Goal: Contribute content: Add original content to the website for others to see

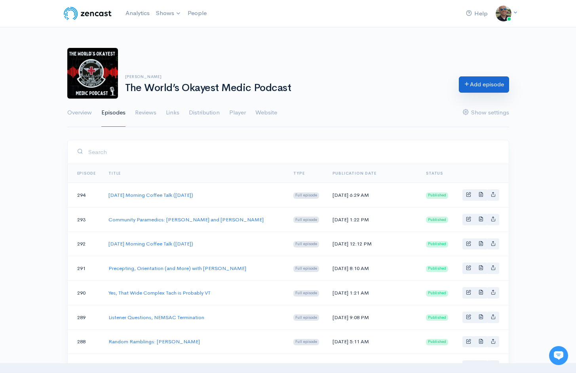
click at [472, 90] on link "Add episode" at bounding box center [484, 84] width 50 height 16
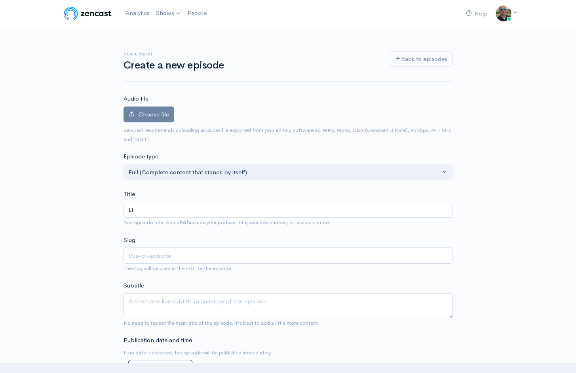
type input "LIV"
type input "liv"
type input "LIVE"
type input "live"
type input "LIVE at"
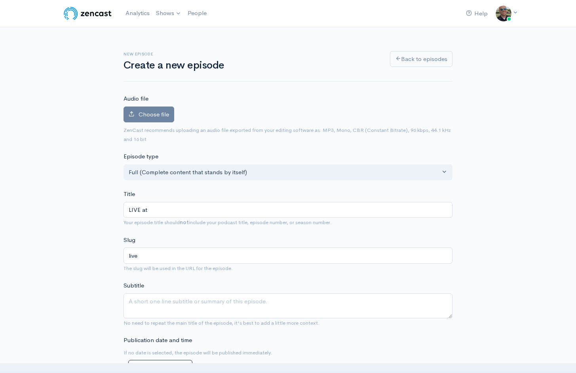
type input "live-at"
type input "LIVE at C"
type input "live-at-c"
type input "LIVE at [GEOGRAPHIC_DATA]"
type input "live-[GEOGRAPHIC_DATA]"
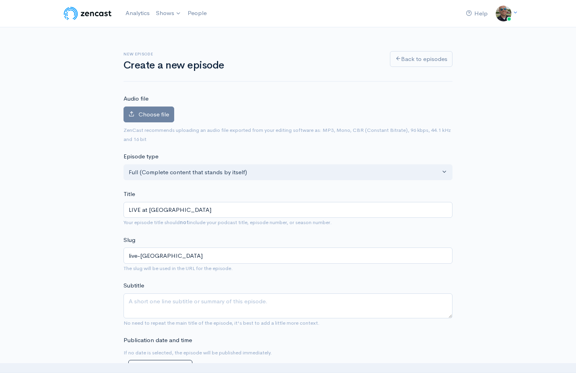
type input "LIVE at [GEOGRAPHIC_DATA]"
type input "live-[GEOGRAPHIC_DATA]"
type input "LIVE at Crash"
type input "live-at-crash"
type input "LIVE at Crash a"
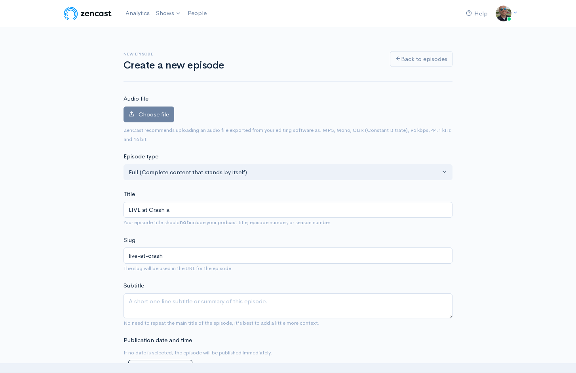
type input "live-at-crash-a"
type input "LIVE at Crash and"
type input "live-at-crash-and"
type input "LIVE at Crash and L"
type input "live-at-crash-and-l"
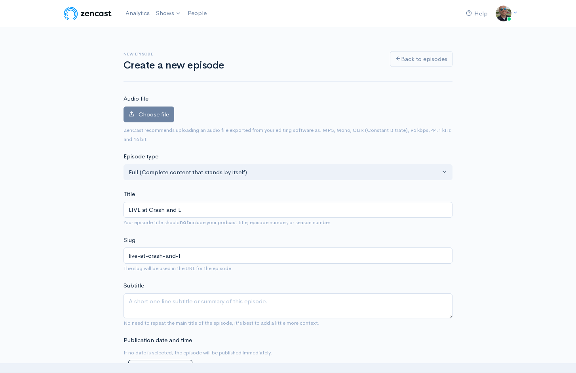
type input "LIVE at Crash and Le"
type input "live-at-crash-and-le"
type input "LIVE at Crash and Lea"
type input "live-at-crash-and-lea"
type input "LIVE at Crash and [PERSON_NAME]"
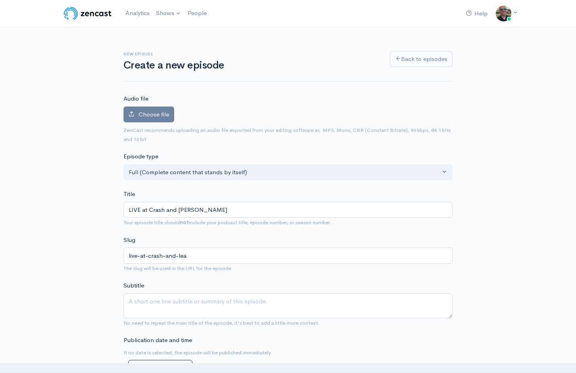
type input "live-at-crash-and-[PERSON_NAME]"
type input "LIVE at Crash and Learn"
type input "live-at-crash-and-learn"
type input "LIVE at Crash and Learn w"
type input "live-at-crash-and-learn-w"
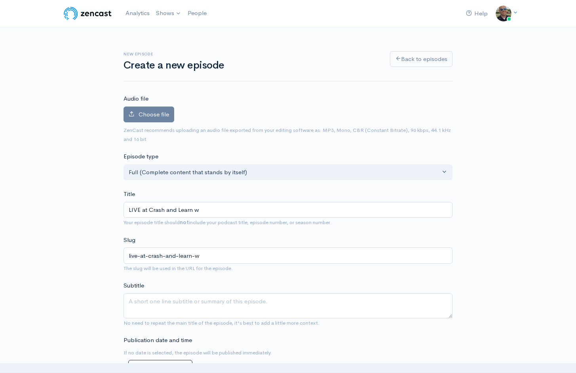
type input "LIVE at Crash and Learn wi"
type input "live-at-crash-and-learn-wi"
type input "LIVE at Crash and Learn wit"
type input "live-at-crash-and-learn-wit"
type input "LIVE at Crash and Learn with"
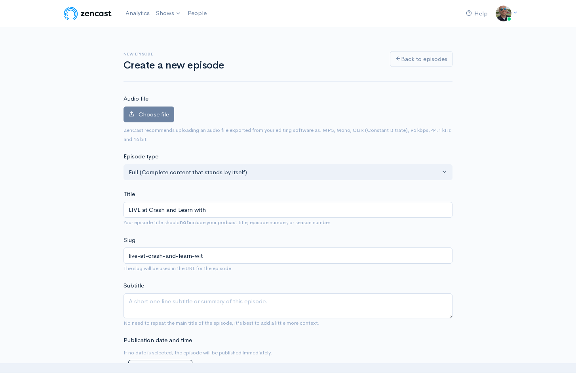
type input "live-at-crash-and-learn-with"
type input "LIVE at Crash and Learn with t"
type input "live-at-crash-and-learn-with-t"
type input "LIVE at Crash and Learn with th"
type input "live-at-crash-and-learn-with-th"
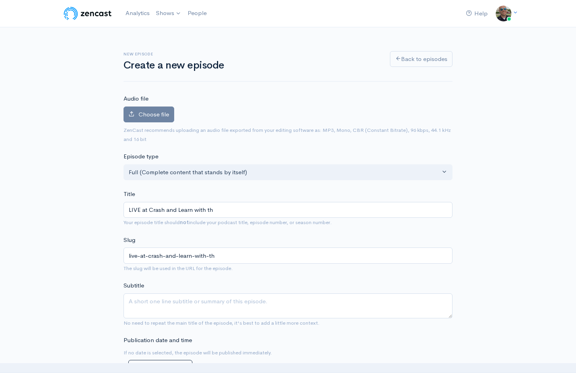
type input "LIVE at Crash and Learn with the"
type input "live-at-crash-and-learn-with-the"
type input "LIVE at Crash and Learn with the H"
type input "live-at-crash-and-learn-with-the-h"
type input "LIVE at Crash and Learn with the HLT"
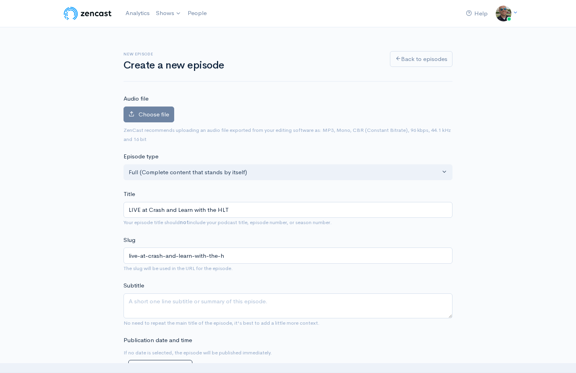
type input "live-at-crash-and-learn-with-the-hlt"
type input "LIVE at Crash and Learn with the HLTH"
type input "live-at-crash-and-learn-with-the-hlth"
type input "LIVE at Crash and Learn with the HLTH C"
type input "live-at-crash-and-learn-with-the-hlth-c"
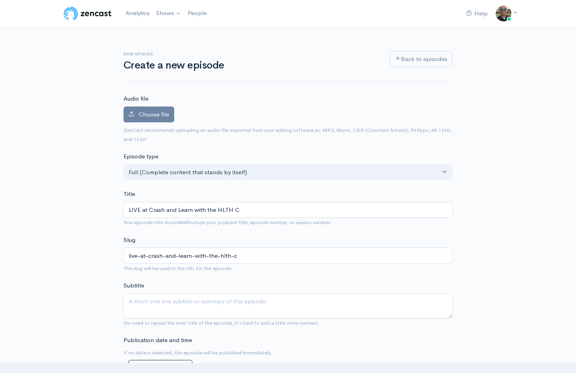
type input "LIVE at Crash and Learn with the HLTH Cr"
type input "live-at-crash-and-learn-with-the-hlth-cr"
type input "LIVE at Crash and Learn with the HLTH Crew"
type input "live-at-crash-and-learn-with-the-hlth-crew"
type input "LIVE at Crash and Learn with the HLTH Crew"
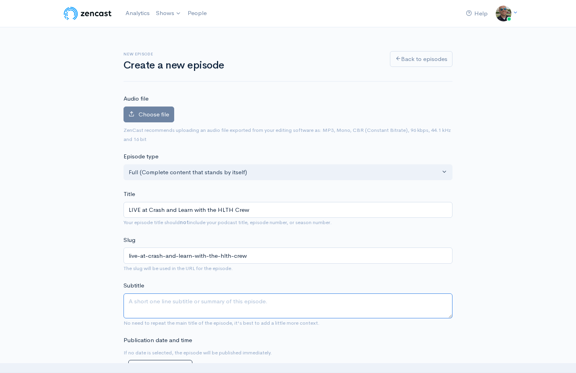
click at [218, 307] on textarea "Subtitle" at bounding box center [288, 305] width 329 height 25
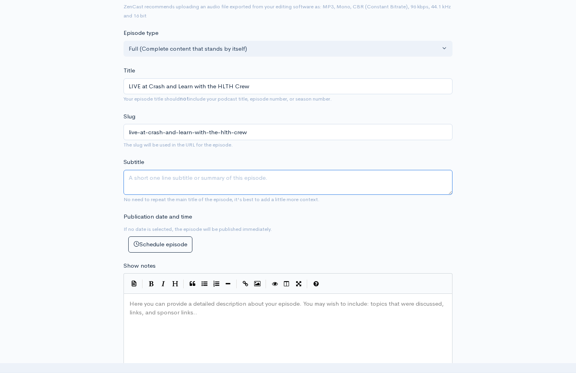
scroll to position [140, 0]
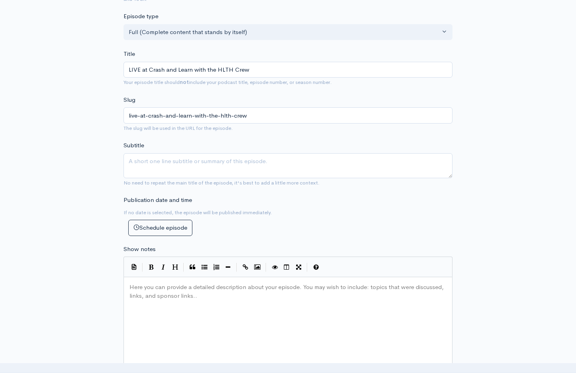
click at [218, 307] on div "Here you can provide a detailed description about your episode. You may wish to…" at bounding box center [298, 350] width 340 height 139
type textarea "Lite"
type textarea "stener discretion is advised."
type textarea "THE AUDIO IS"
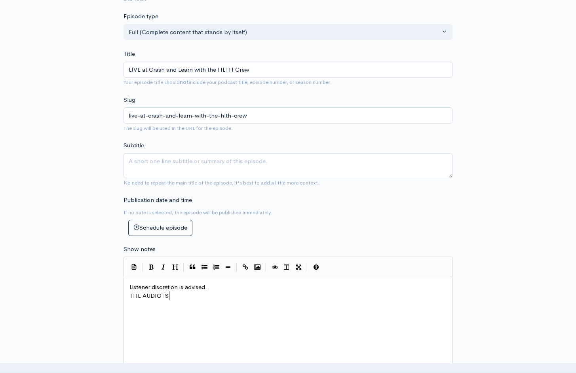
scroll to position [0, 40]
type textarea "The audio is"
type textarea "A"
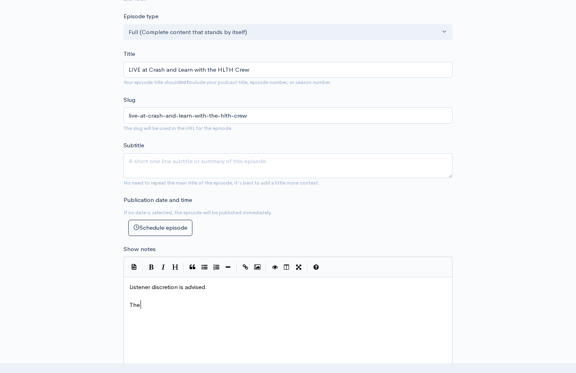
type textarea "The adu"
type textarea "udio is not stuid"
type textarea "dio-crips"
type textarea "sp beautiful. This was the first outdoor podcast I've ever recorded"
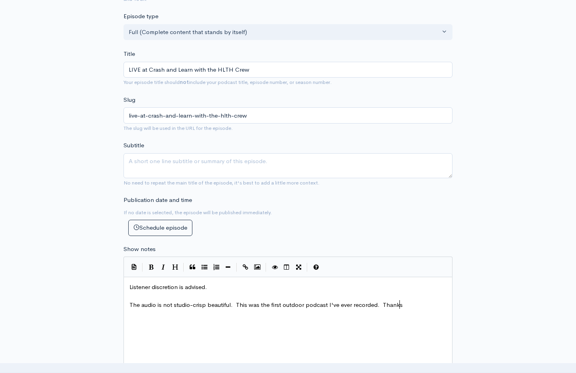
type textarea ". Thanks o"
type textarea "to the crew for Heavy Lifes t"
type textarea "es the Helmet."
type textarea "t"
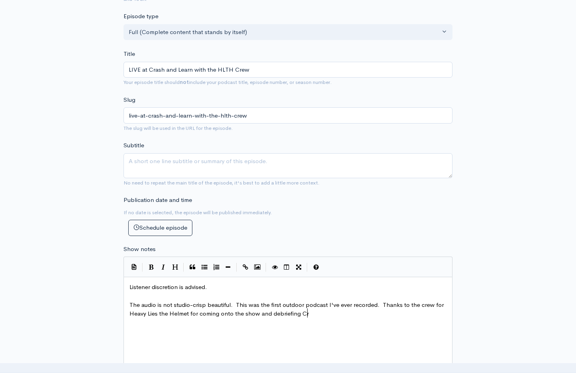
type textarea "for coming onto the show and debriefing Cras"
type textarea "the Crash and Learn Conv"
type textarea "nference."
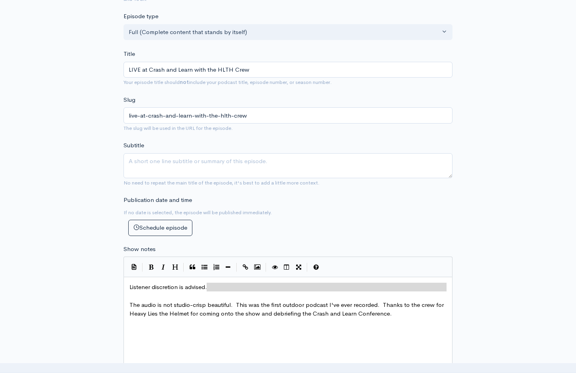
type textarea "Listener discretion is advised."
drag, startPoint x: 234, startPoint y: 289, endPoint x: 88, endPoint y: 249, distance: 151.3
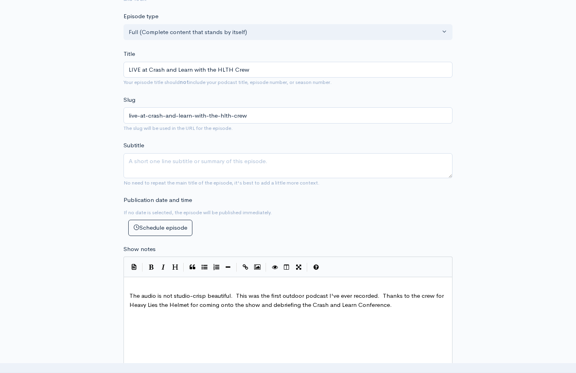
click at [127, 291] on div "x ​ The audio is not studio-crisp beautiful. This was the first outdoor podcast…" at bounding box center [288, 340] width 329 height 127
click at [130, 292] on span "The audio is not studio-crisp beautiful. This was the first outdoor podcast I'v…" at bounding box center [287, 300] width 316 height 17
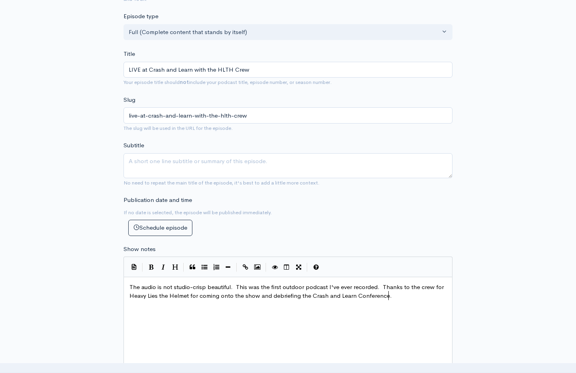
click at [408, 298] on div "x The audio is not studio-crisp beautiful. This was the first outdoor podcast I…" at bounding box center [298, 350] width 340 height 139
type textarea "Listener disre"
type textarea "cretion is advised."
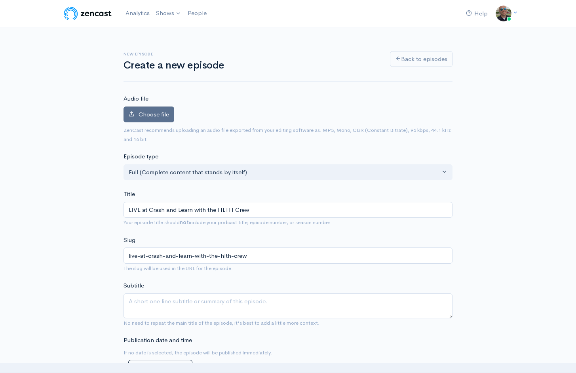
scroll to position [0, 0]
click at [144, 112] on span "Choose file" at bounding box center [154, 114] width 30 height 8
click at [0, 0] on input "Choose file" at bounding box center [0, 0] width 0 height 0
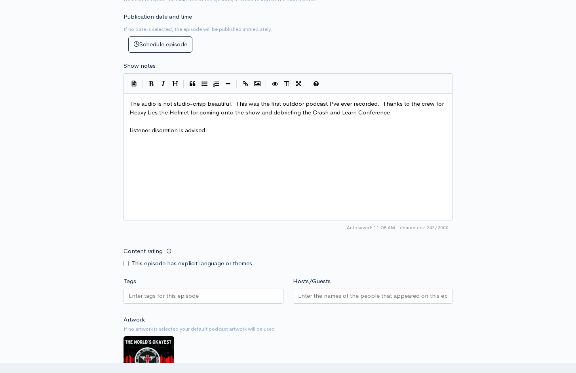
scroll to position [358, 0]
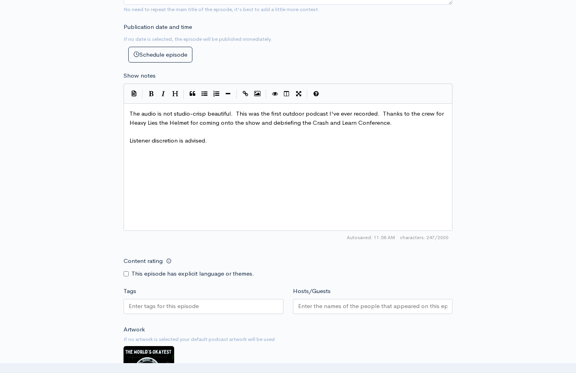
click at [127, 271] on input "Content rating" at bounding box center [126, 273] width 5 height 5
checkbox input "true"
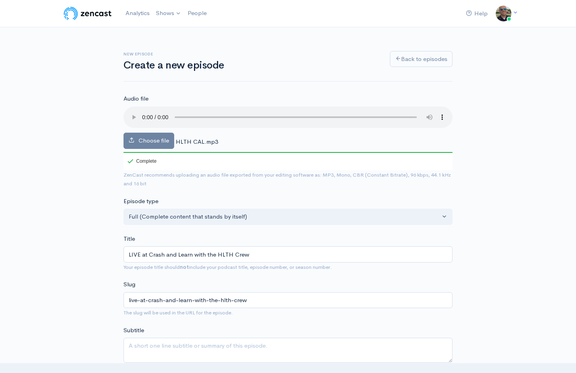
scroll to position [0, 0]
click at [132, 110] on audio at bounding box center [288, 117] width 329 height 21
click at [396, 112] on audio at bounding box center [288, 117] width 329 height 21
click at [400, 112] on audio at bounding box center [288, 117] width 329 height 21
click at [138, 110] on audio at bounding box center [288, 117] width 329 height 21
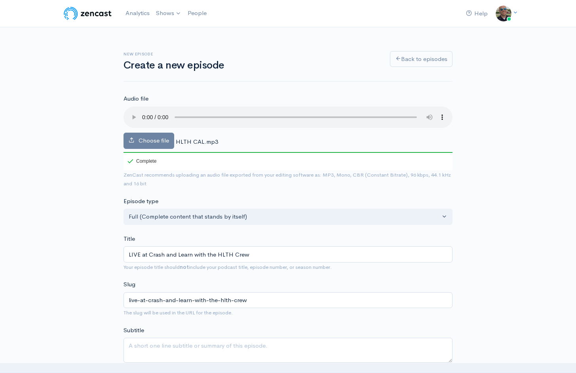
click at [143, 113] on audio at bounding box center [288, 117] width 329 height 21
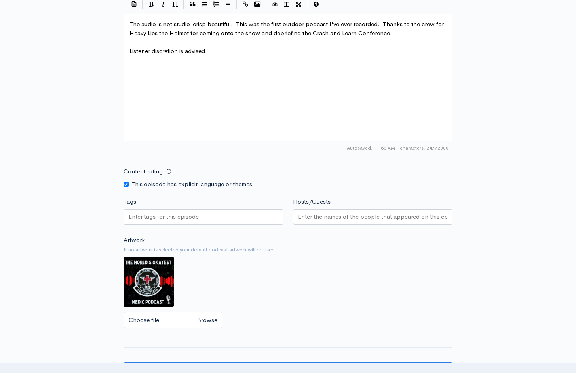
scroll to position [447, 0]
click at [289, 362] on input "Create episode" at bounding box center [288, 370] width 329 height 16
